Goal: Transaction & Acquisition: Subscribe to service/newsletter

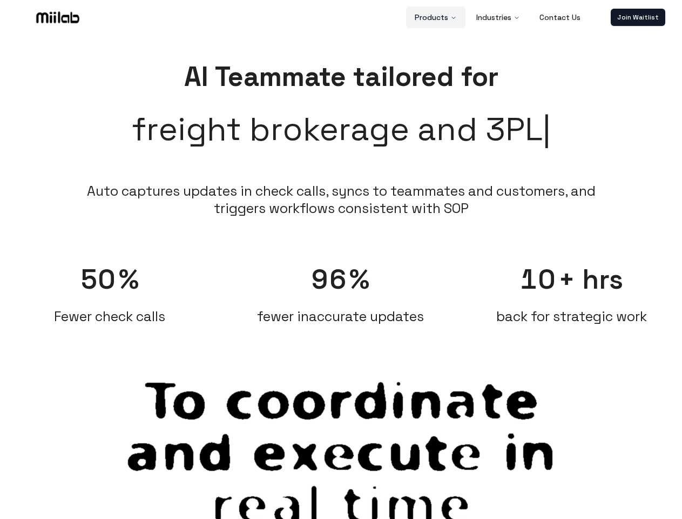
click at [436, 17] on button "Products" at bounding box center [435, 17] width 59 height 22
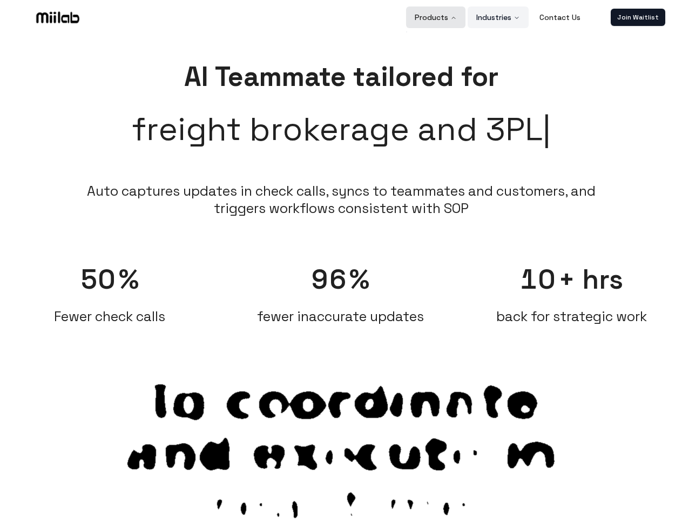
click at [499, 17] on button "Industries" at bounding box center [498, 17] width 61 height 22
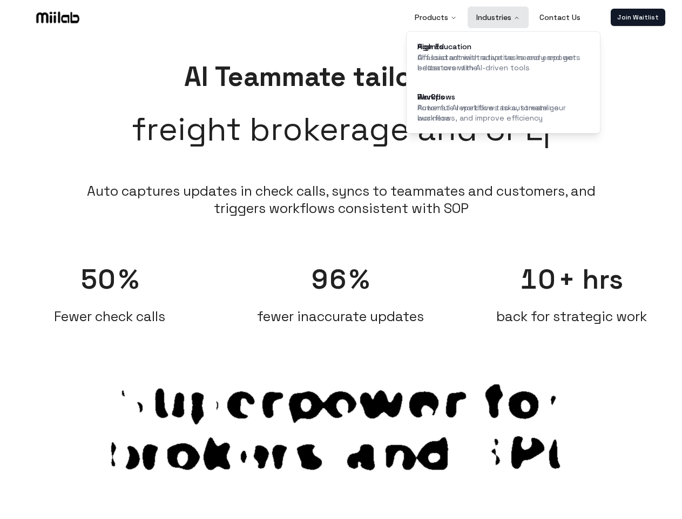
click at [638, 17] on link "Join Waitlist" at bounding box center [638, 17] width 55 height 17
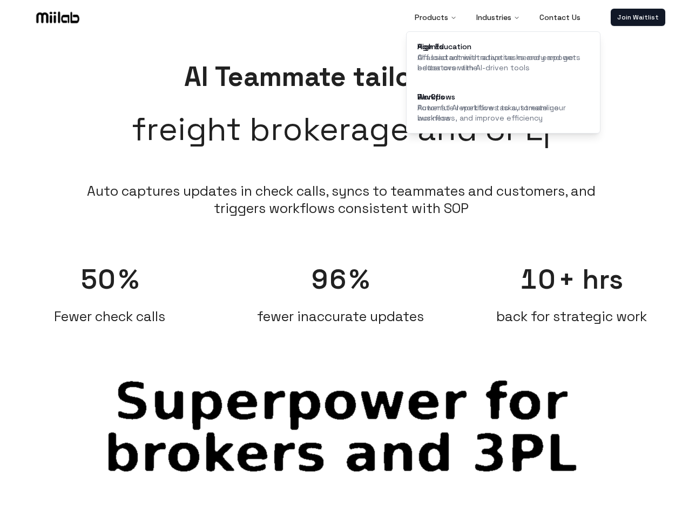
click at [110, 288] on span "50" at bounding box center [98, 279] width 36 height 35
click at [341, 288] on span "96" at bounding box center [330, 279] width 36 height 35
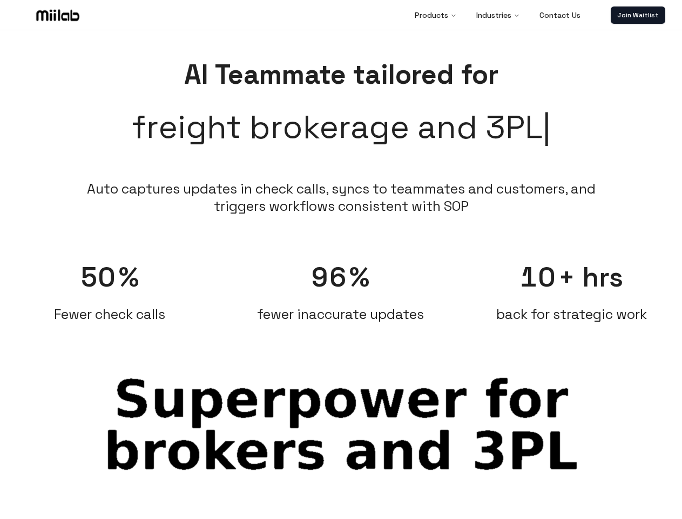
click at [572, 288] on div "10 + hrs back for strategic work" at bounding box center [572, 285] width 220 height 73
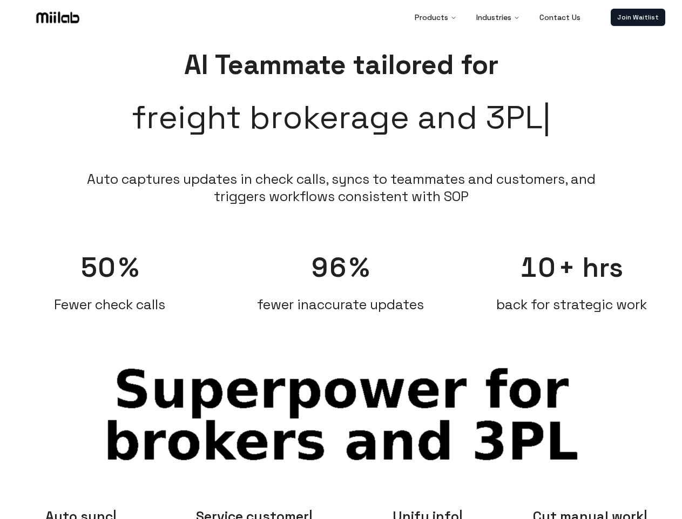
click at [81, 513] on span "Auto sync" at bounding box center [80, 515] width 71 height 17
click at [254, 513] on span "Service customer" at bounding box center [254, 515] width 117 height 17
click at [428, 513] on span "Unify info" at bounding box center [428, 515] width 70 height 17
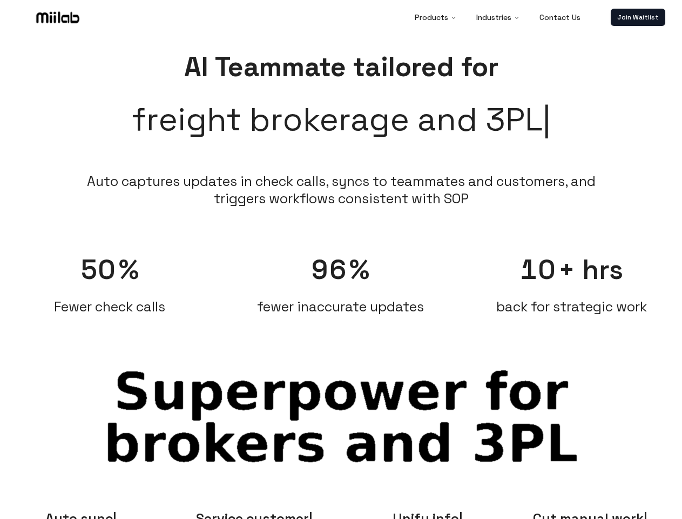
click at [601, 513] on span "Cut manual work" at bounding box center [590, 517] width 115 height 17
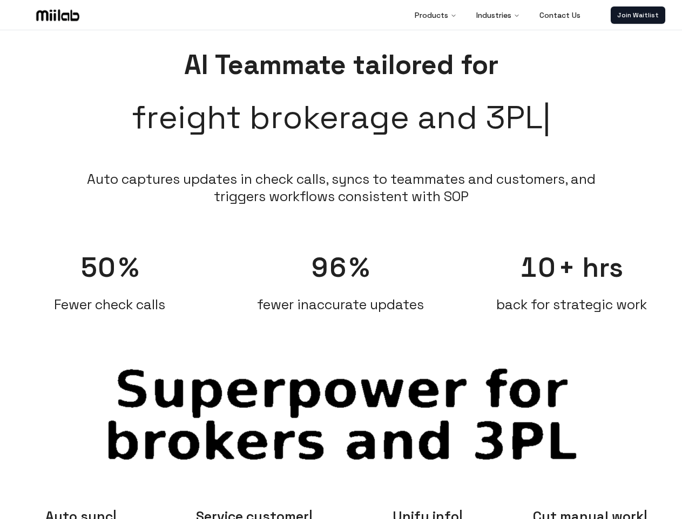
scroll to position [12, 0]
